Goal: Book appointment/travel/reservation

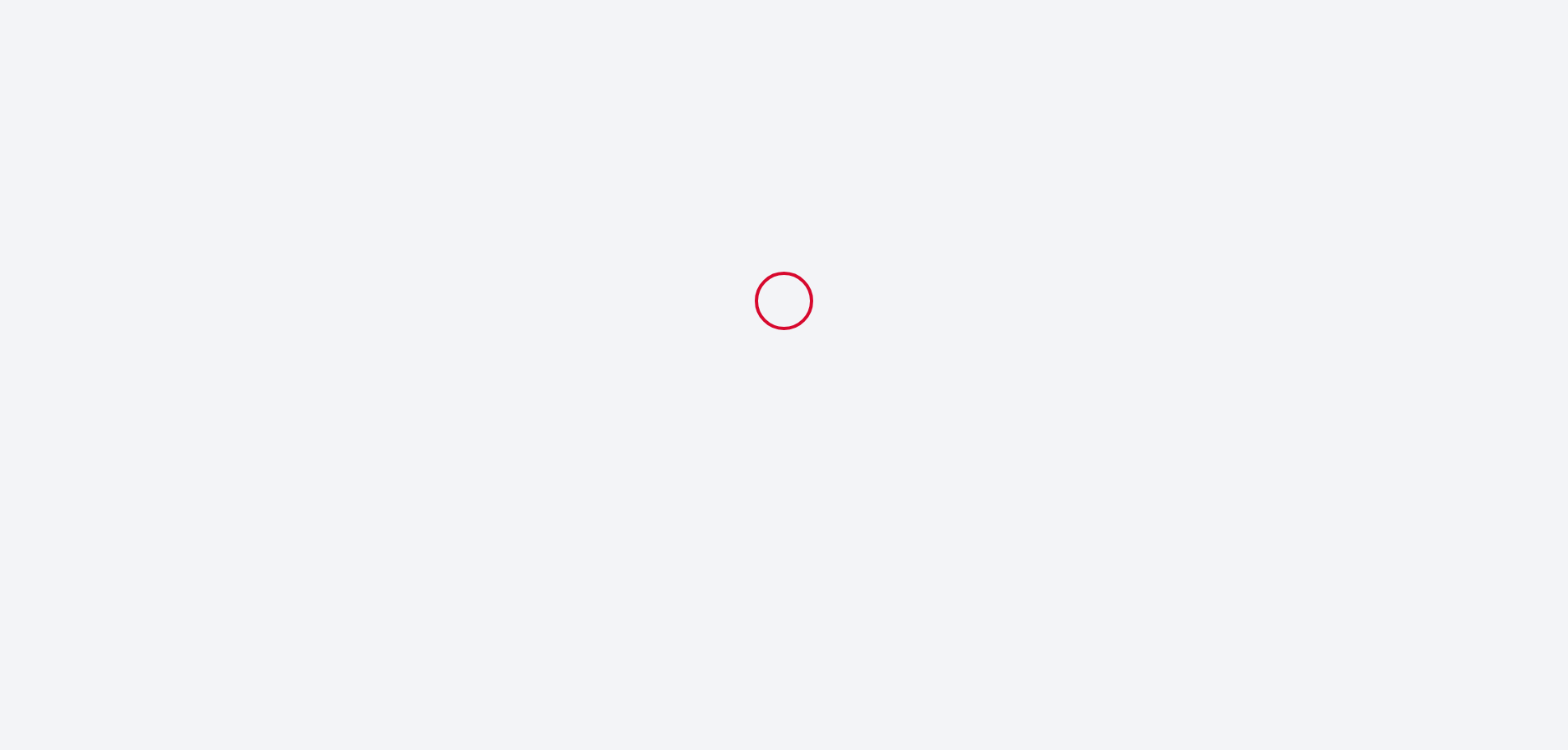
select select
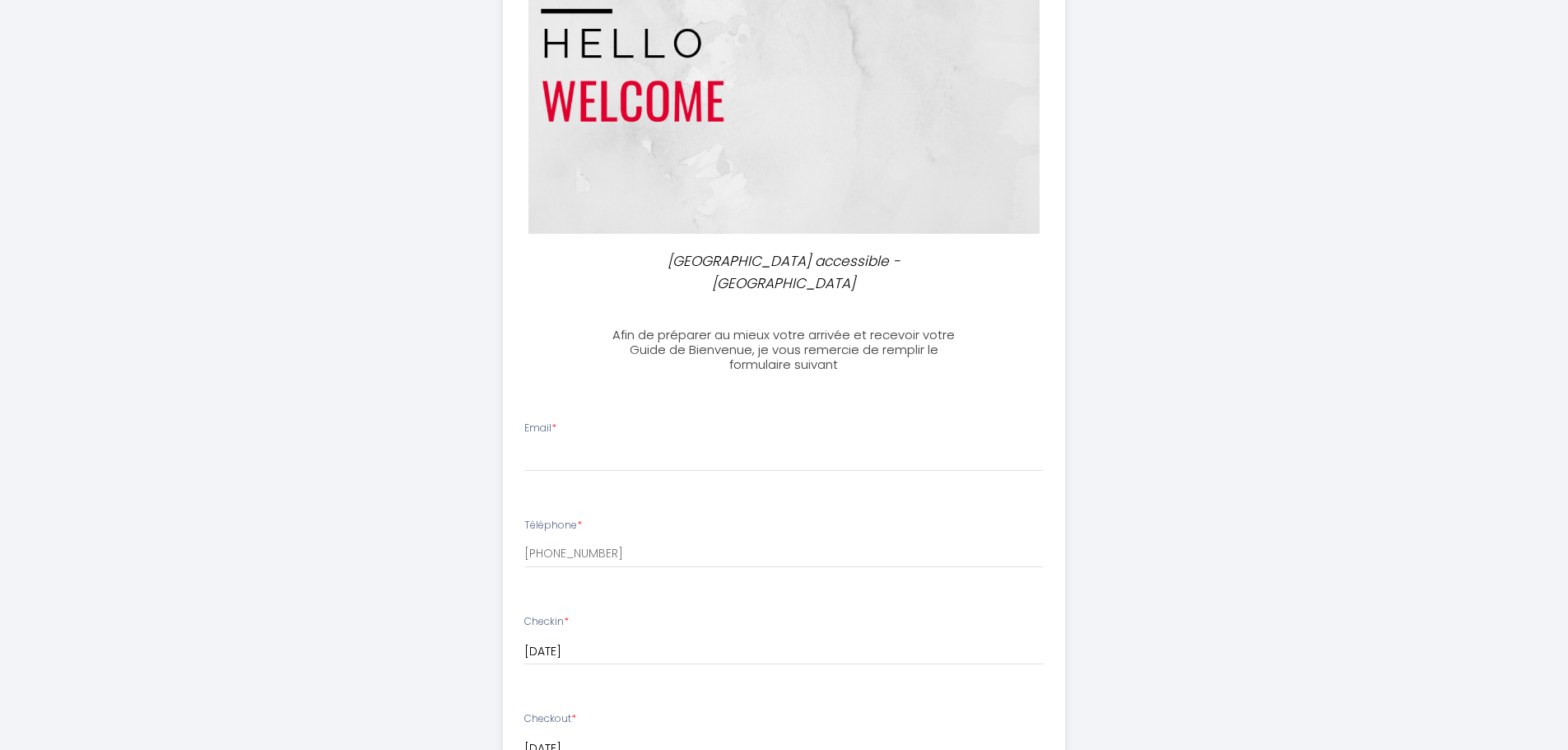
scroll to position [164, 0]
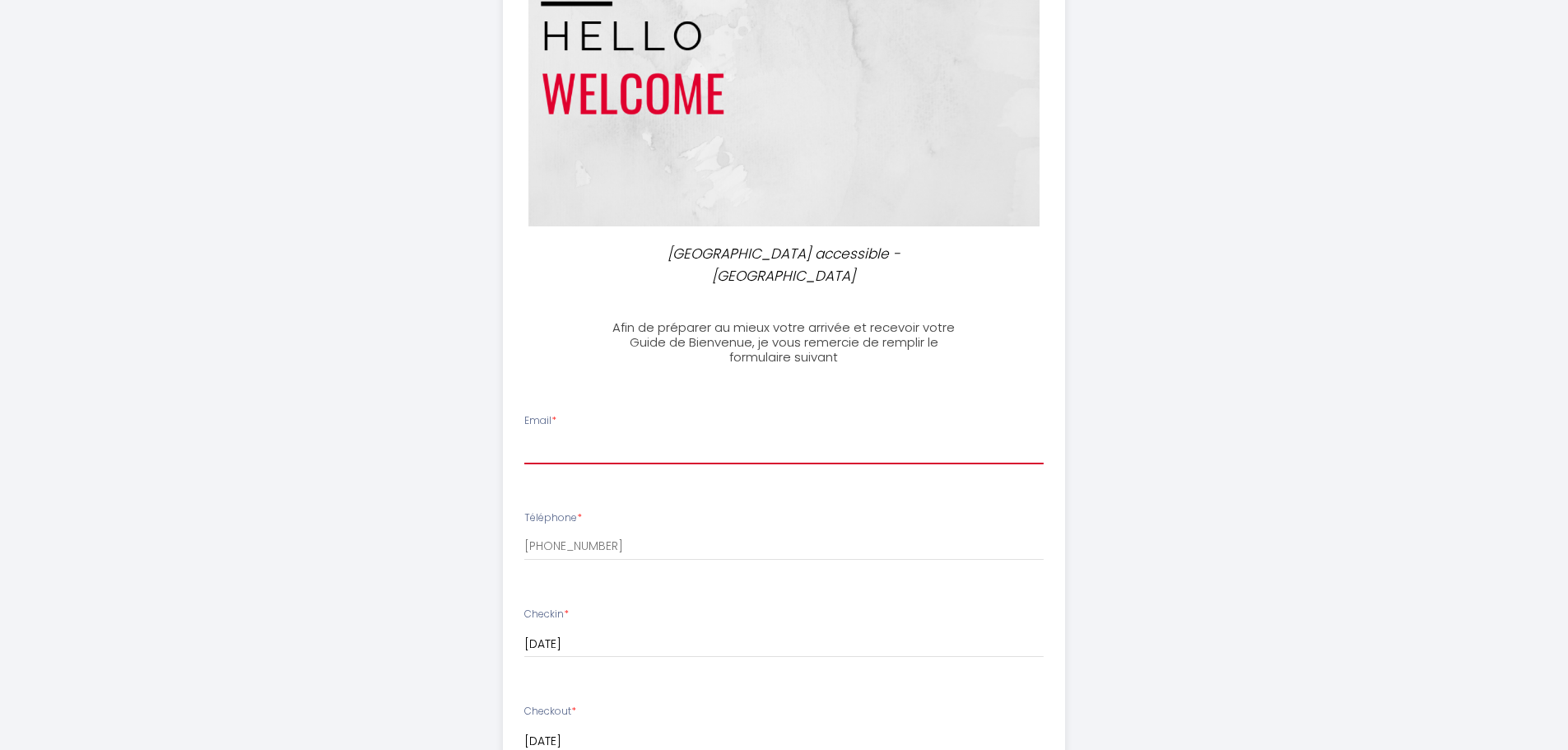
click at [696, 435] on input "Email *" at bounding box center [784, 449] width 519 height 30
type input "[PERSON_NAME][EMAIL_ADDRESS][DOMAIN_NAME]"
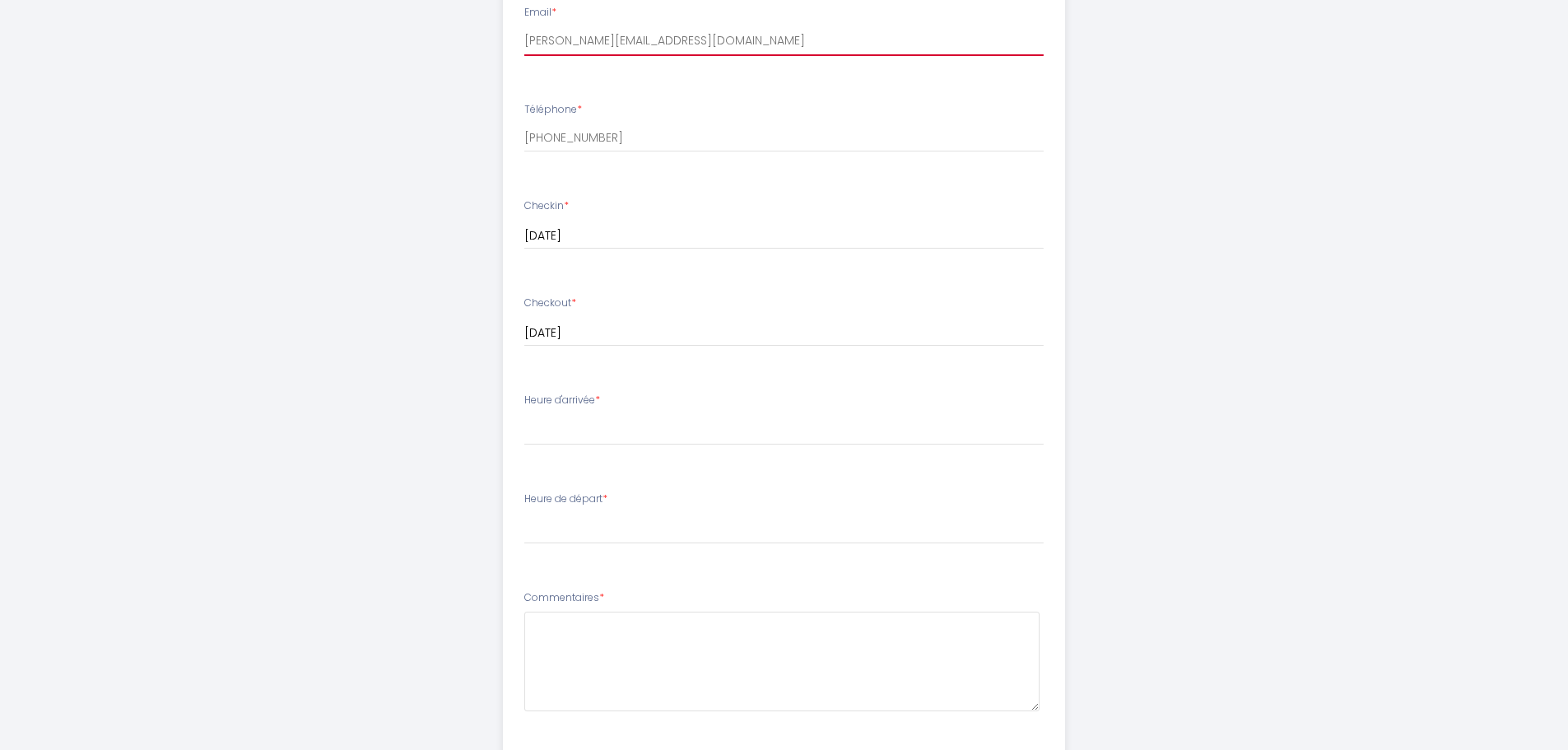
scroll to position [576, 0]
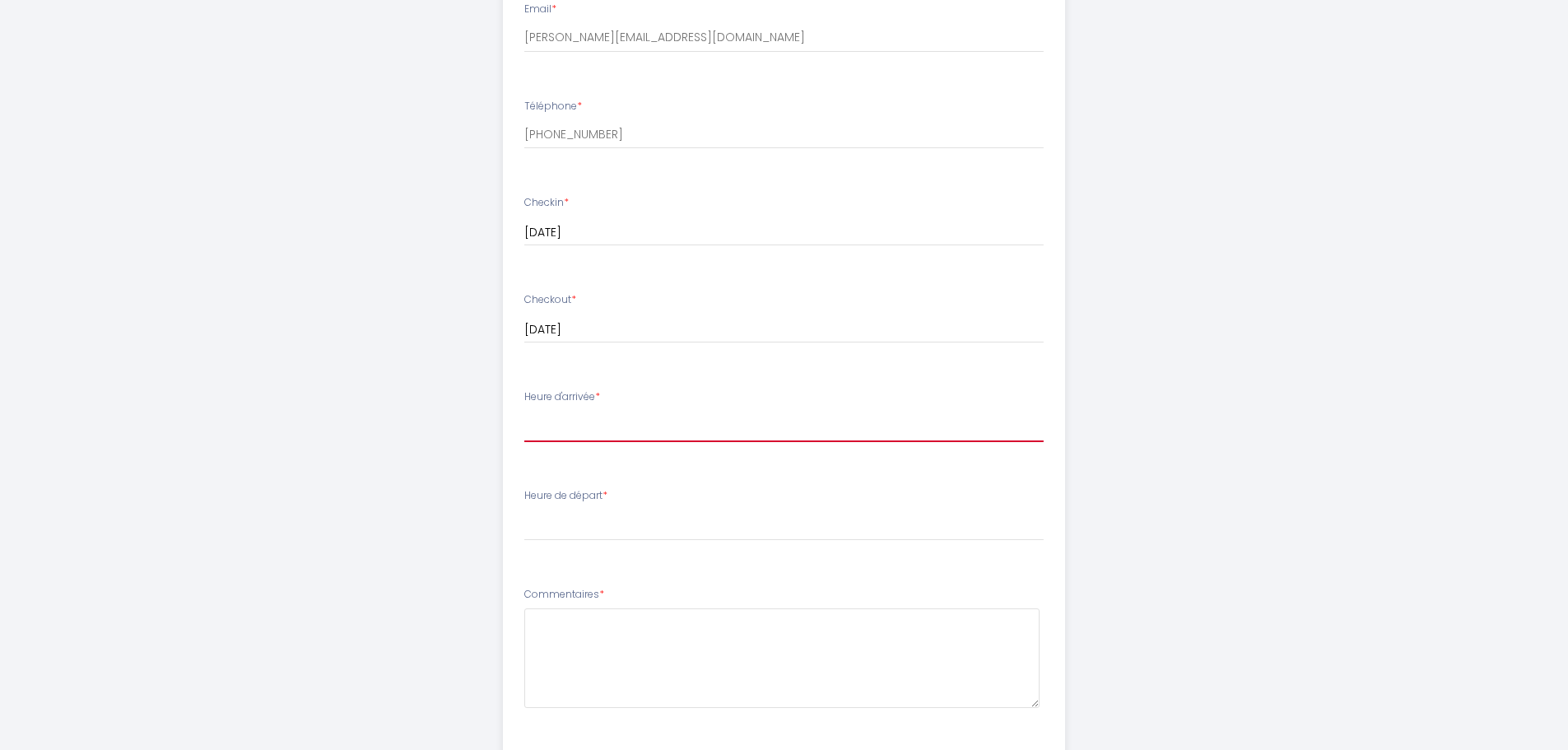
click at [676, 410] on select "16:00 16:30 17:00 17:30 18:00 18:30 19:00 19:30 20:00 20:30 21:00 21:30 22:00 2…" at bounding box center [784, 426] width 519 height 31
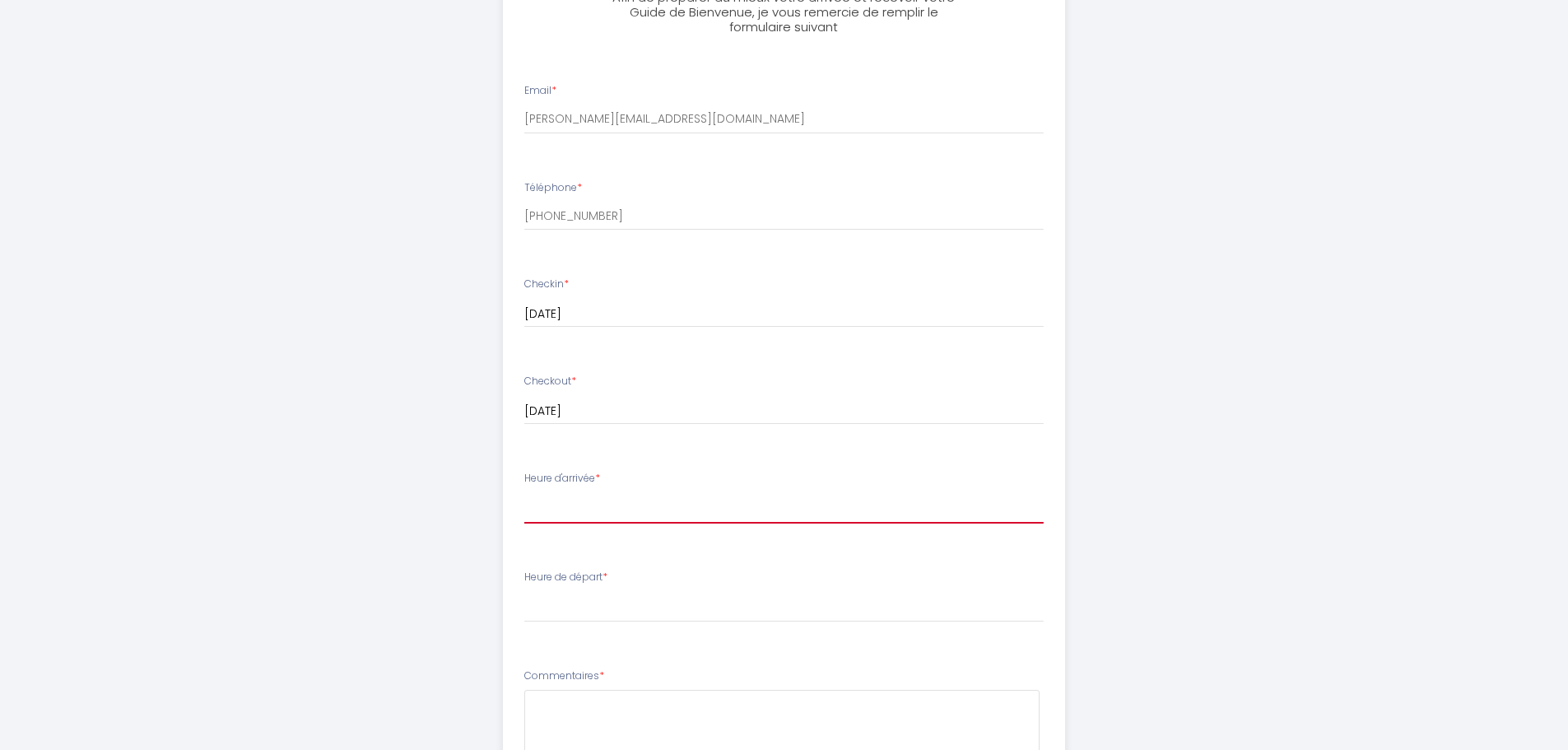
scroll to position [494, 0]
click at [763, 472] on div "Heure d'arrivée * 16:00 16:30 17:00 17:30 18:00 18:30 19:00 19:30 20:00 20:30 2…" at bounding box center [784, 498] width 519 height 53
click at [766, 472] on div "Heure d'arrivée * 16:00 16:30 17:00 17:30 18:00 18:30 19:00 19:30 20:00 20:30 2…" at bounding box center [784, 498] width 519 height 53
click at [775, 493] on select "16:00 16:30 17:00 17:30 18:00 18:30 19:00 19:30 20:00 20:30 21:00 21:30 22:00 2…" at bounding box center [784, 508] width 519 height 31
select select "16:00"
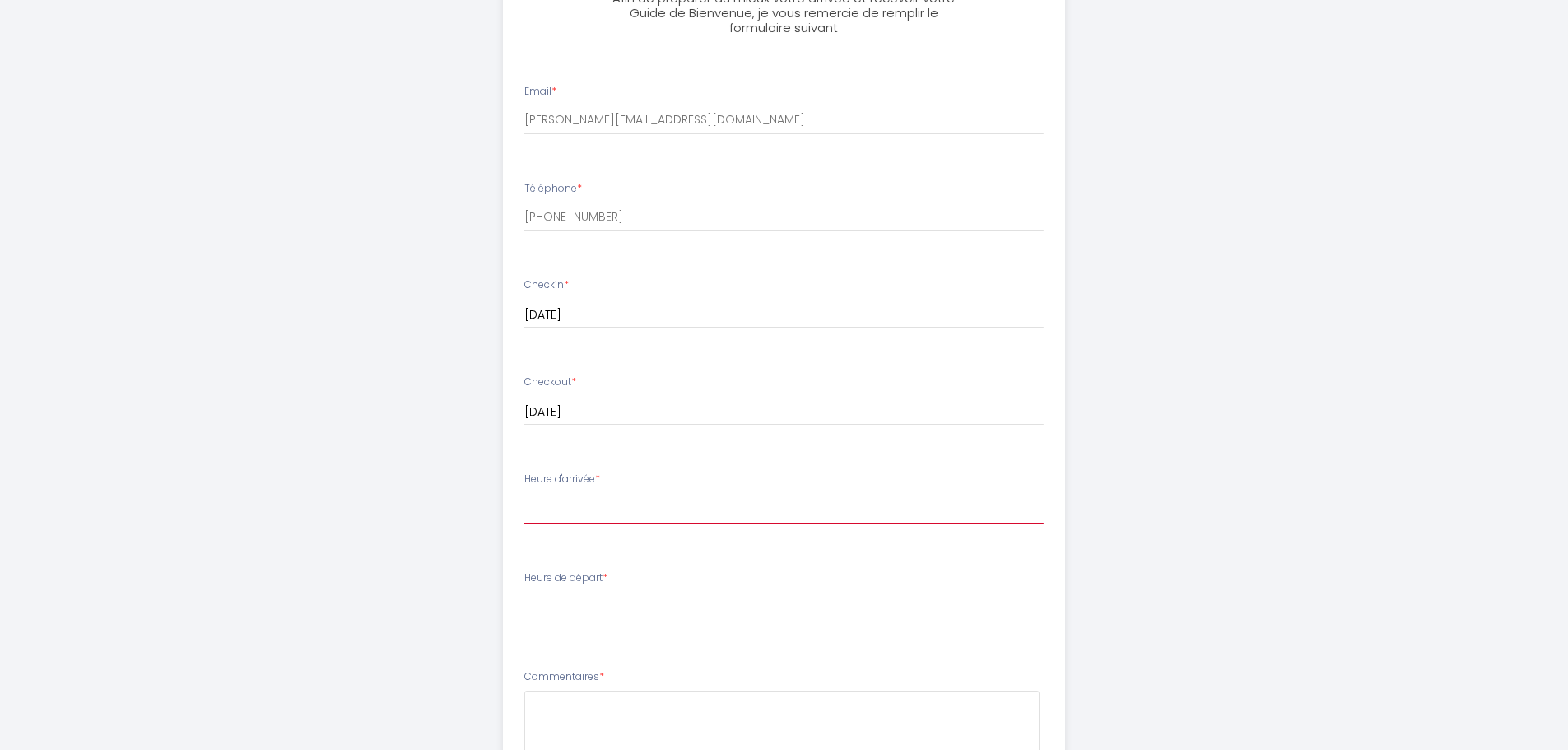
click at [524, 493] on select "16:00 16:30 17:00 17:30 18:00 18:30 19:00 19:30 20:00 20:30 21:00 21:30 22:00 2…" at bounding box center [784, 508] width 519 height 31
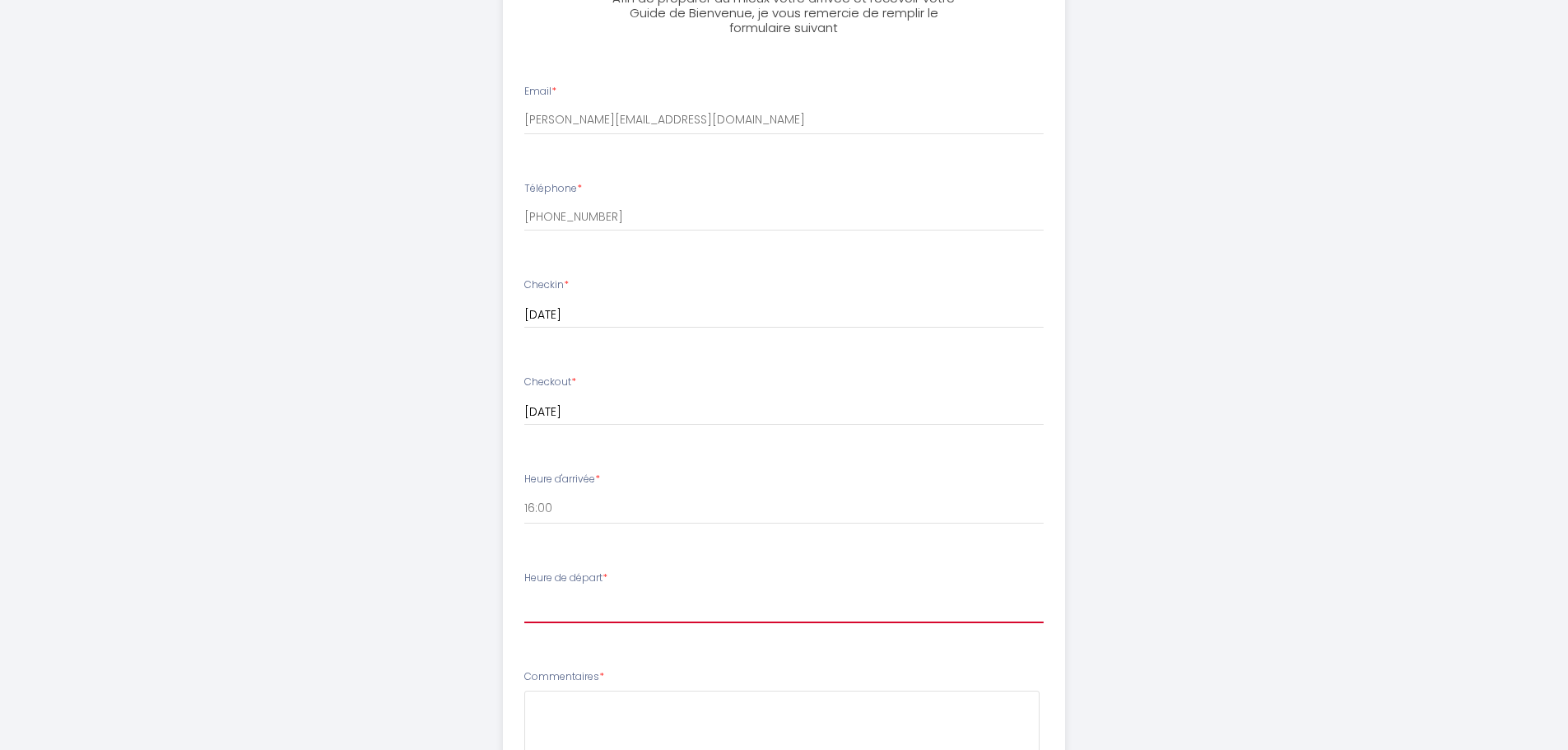
click at [735, 592] on select "00:00 00:30 01:00 01:30 02:00 02:30 03:00 03:30 04:00 04:30 05:00 05:30 06:00 0…" at bounding box center [784, 607] width 519 height 31
select select "11:00"
click at [524, 592] on select "00:00 00:30 01:00 01:30 02:00 02:30 03:00 03:30 04:00 04:30 05:00 05:30 06:00 0…" at bounding box center [784, 607] width 519 height 31
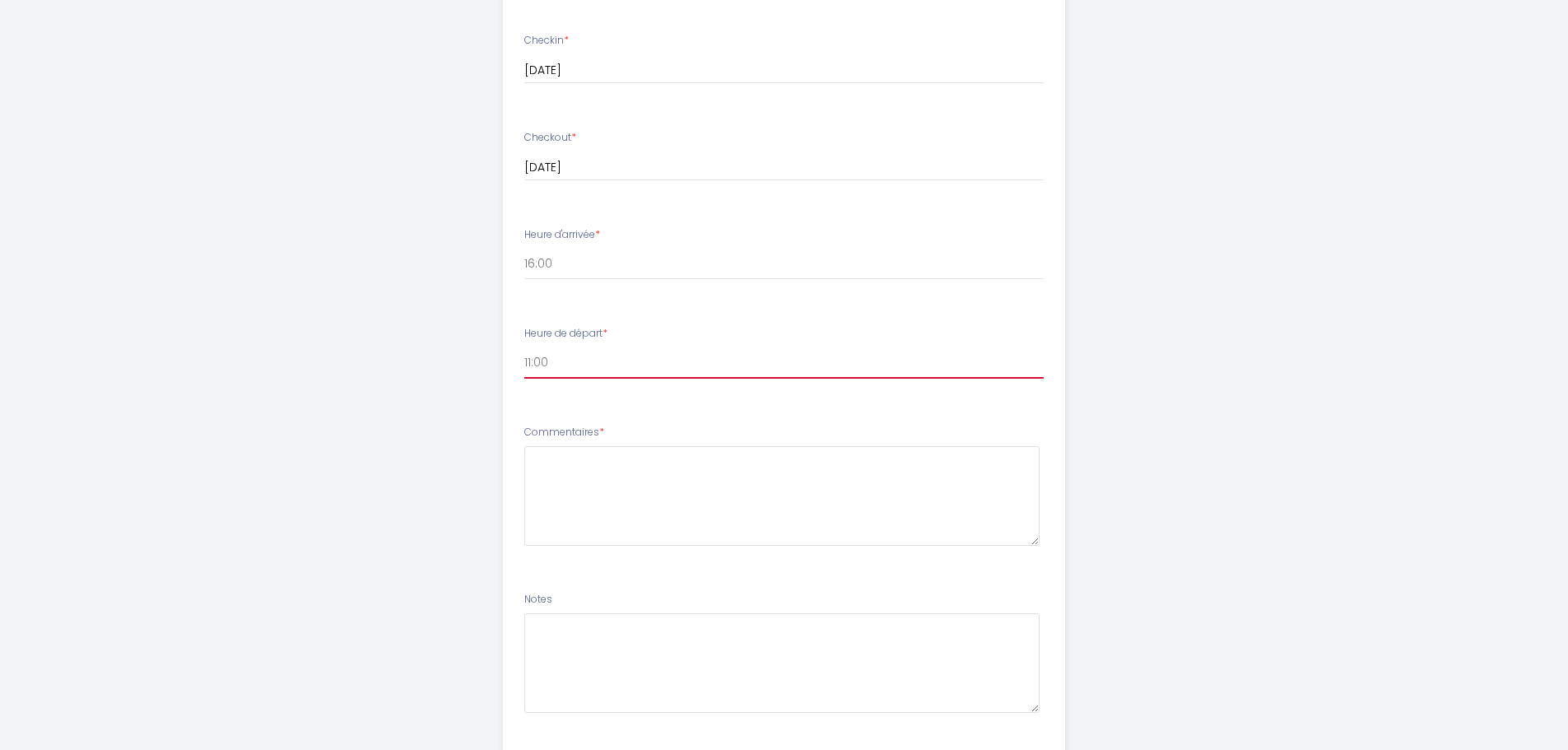
scroll to position [741, 0]
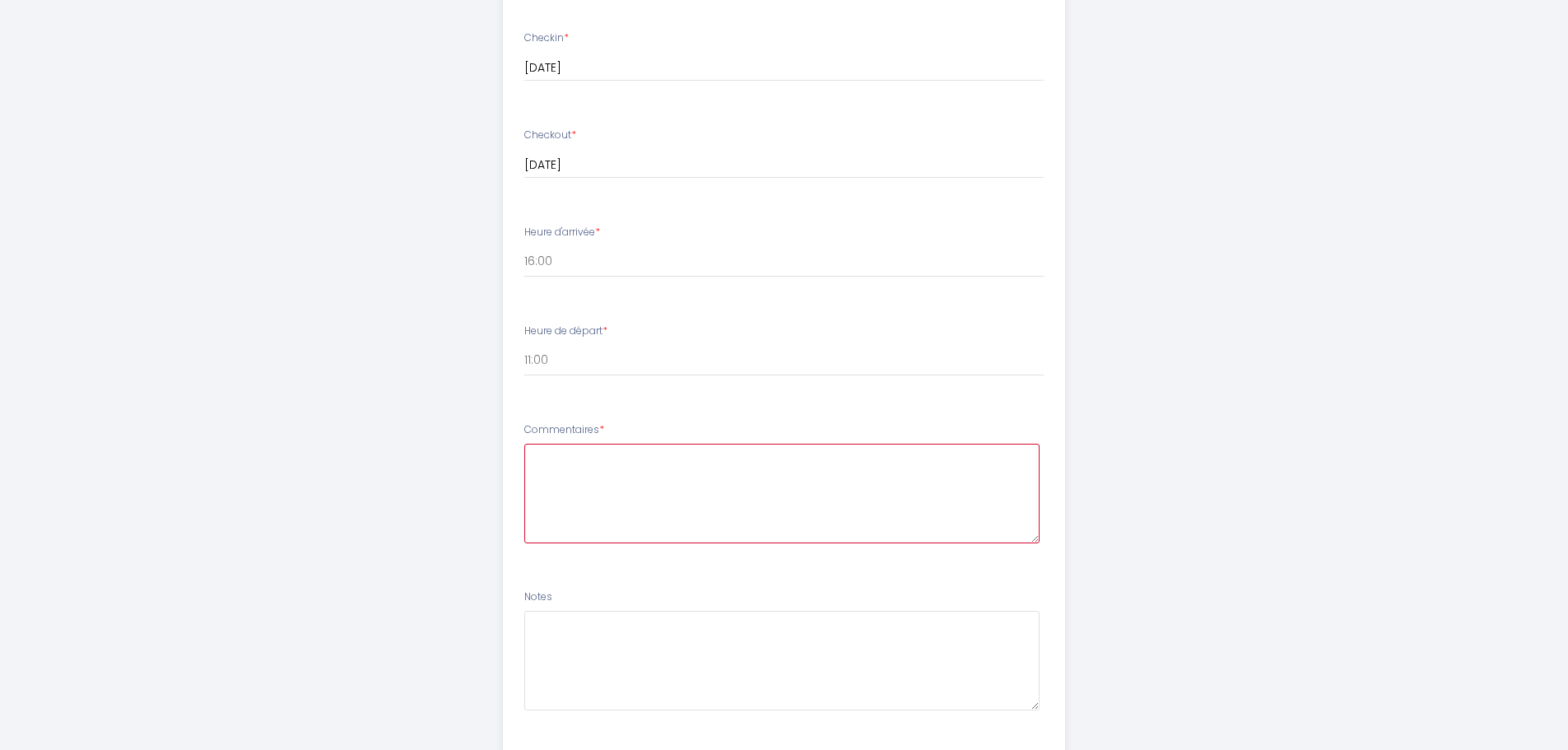
click at [621, 444] on textarea at bounding box center [782, 493] width 515 height 100
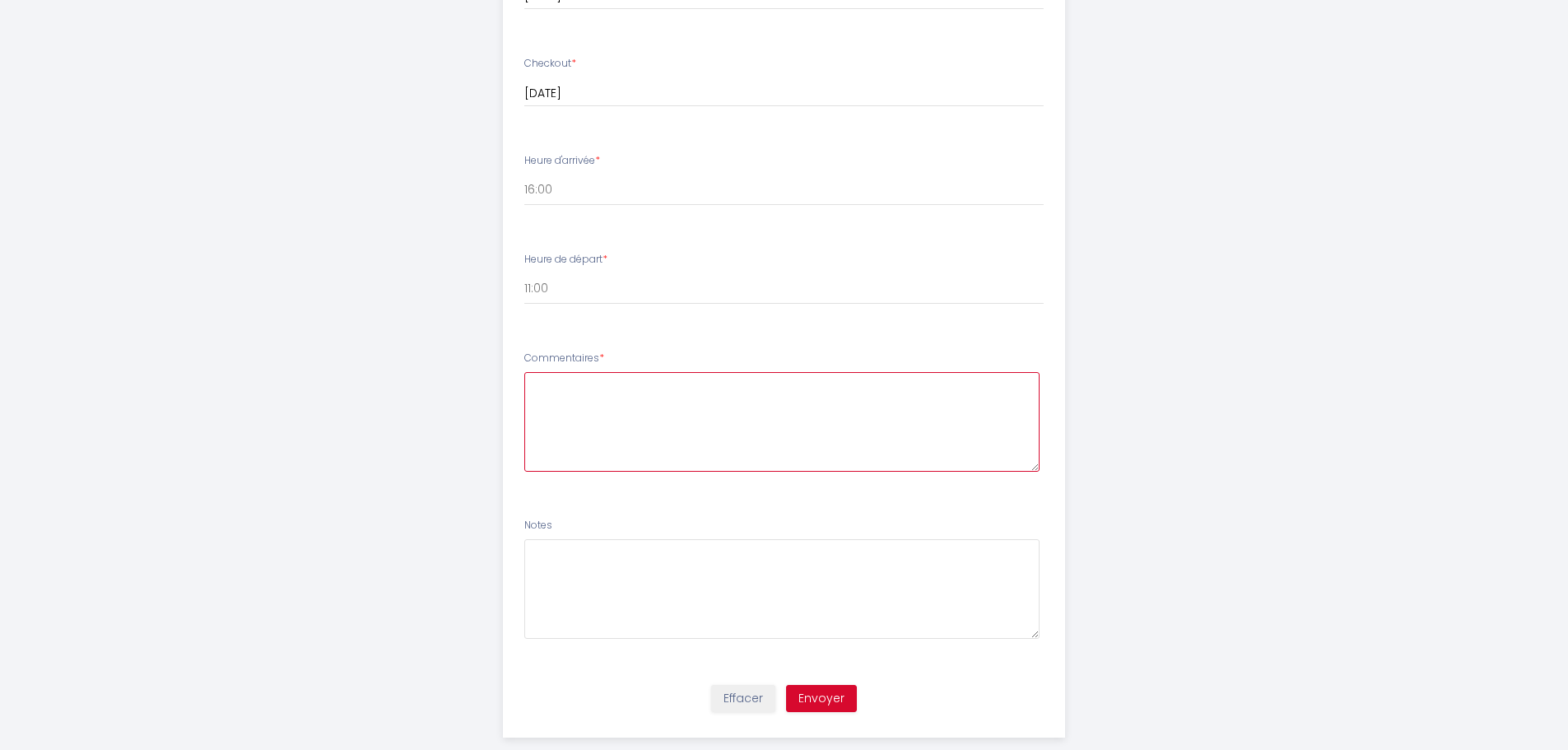
scroll to position [819, 0]
click at [834, 678] on button "Envoyer" at bounding box center [821, 692] width 71 height 28
click at [601, 386] on textarea at bounding box center [782, 415] width 515 height 100
type textarea "RAS"
click at [828, 678] on button "Envoyer" at bounding box center [821, 692] width 71 height 28
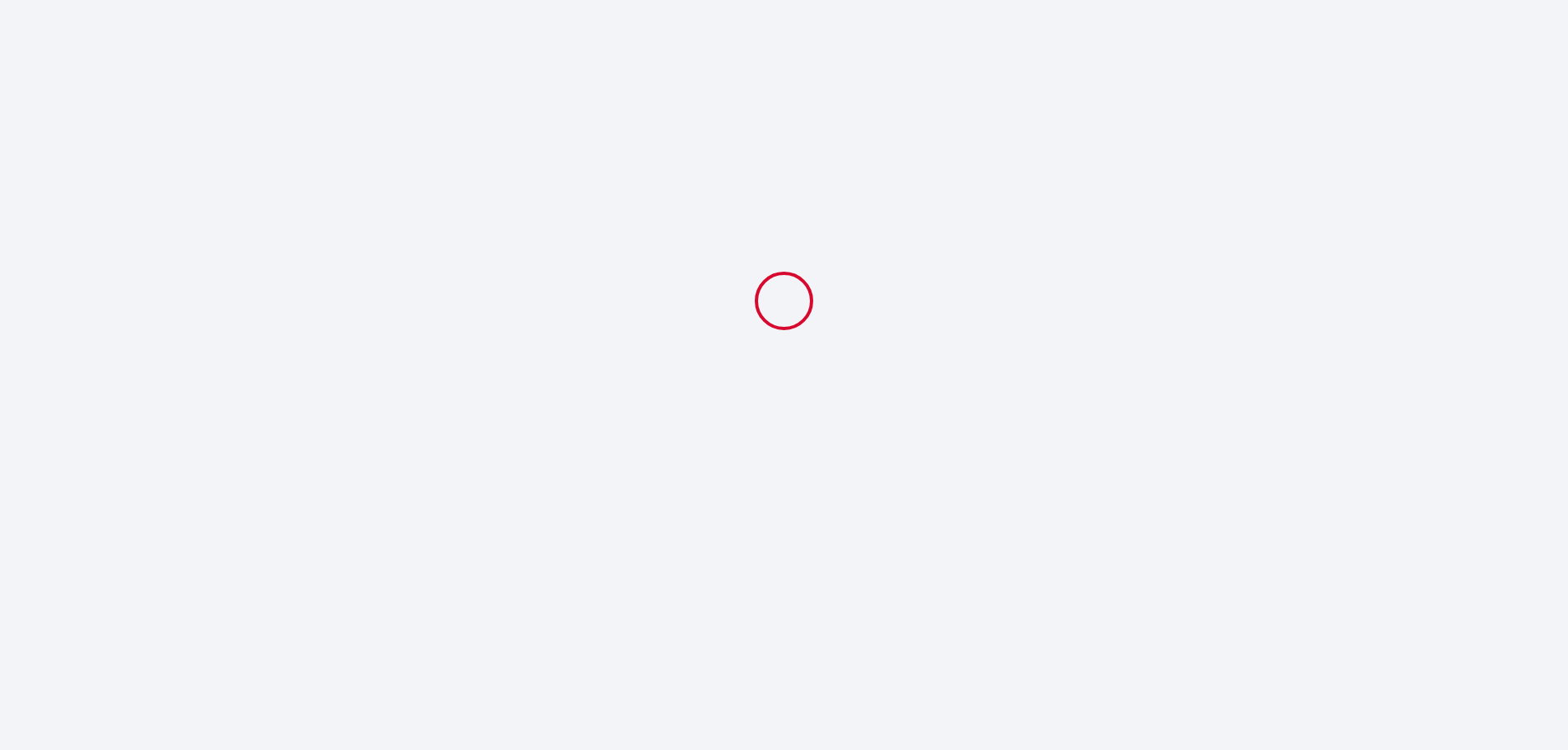
scroll to position [0, 0]
select select "11:00"
